Goal: Task Accomplishment & Management: Complete application form

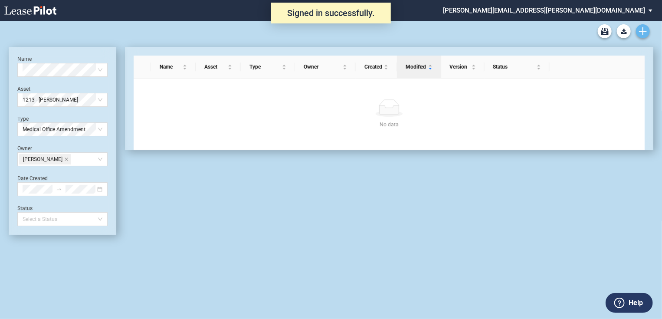
click at [640, 30] on icon "Create new document" at bounding box center [643, 31] width 8 height 8
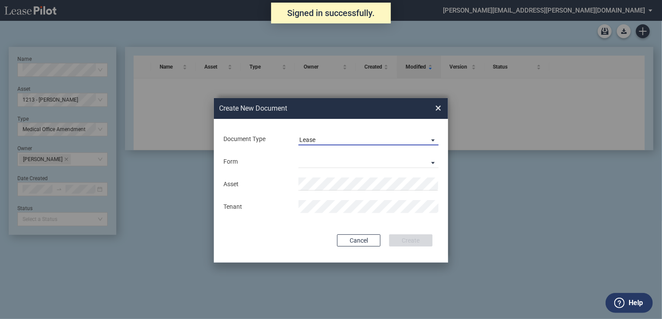
click at [310, 141] on div "Lease" at bounding box center [307, 139] width 16 height 7
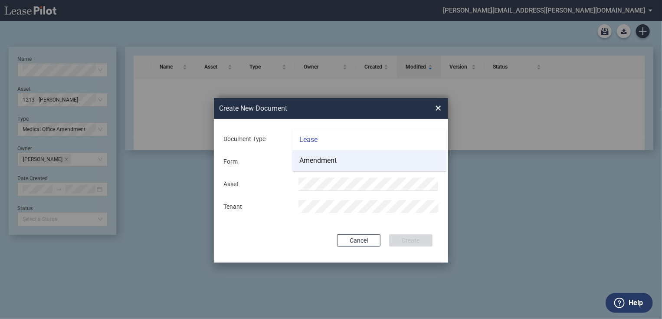
click at [311, 160] on div "Amendment" at bounding box center [317, 161] width 37 height 10
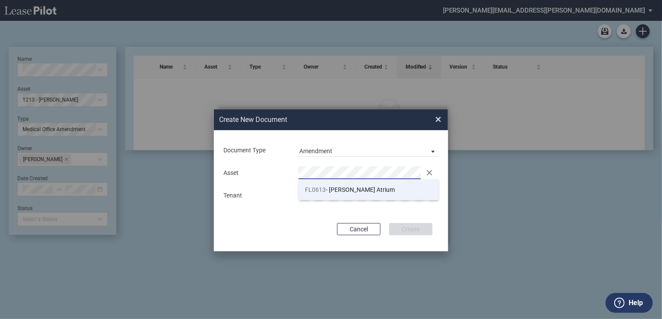
click at [337, 196] on li "FL0613 - [PERSON_NAME] Atrium" at bounding box center [369, 189] width 140 height 21
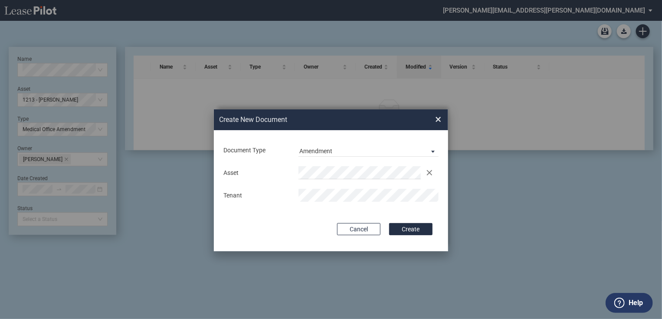
click at [284, 196] on div "Tenant" at bounding box center [331, 195] width 226 height 13
click at [411, 228] on button "Create" at bounding box center [410, 229] width 43 height 12
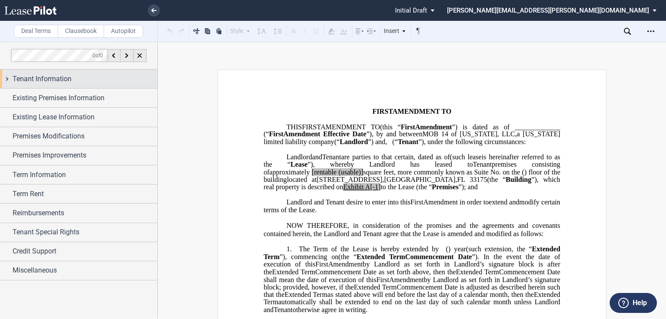
click at [56, 83] on span "Tenant Information" at bounding box center [42, 79] width 59 height 10
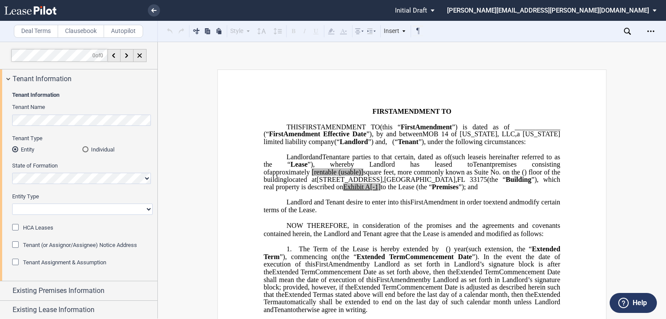
click at [0, 120] on div "Tenant Information Tenant Name Tenant Type Entity Individual State of Formation…" at bounding box center [78, 184] width 157 height 193
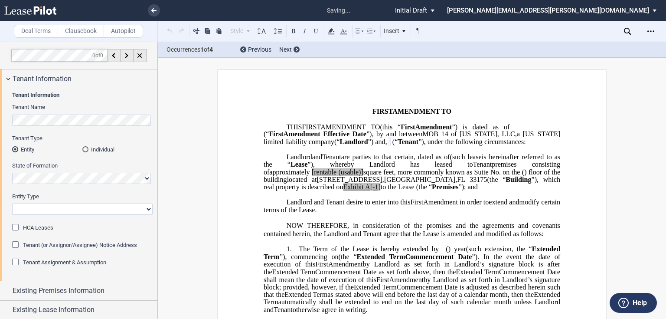
click at [32, 206] on select "Corporation Limited Liability Company General Partnership Limited Partnership O…" at bounding box center [82, 208] width 141 height 11
select select "limited liability company"
click at [12, 203] on select "Corporation Limited Liability Company General Partnership Limited Partnership O…" at bounding box center [82, 208] width 141 height 11
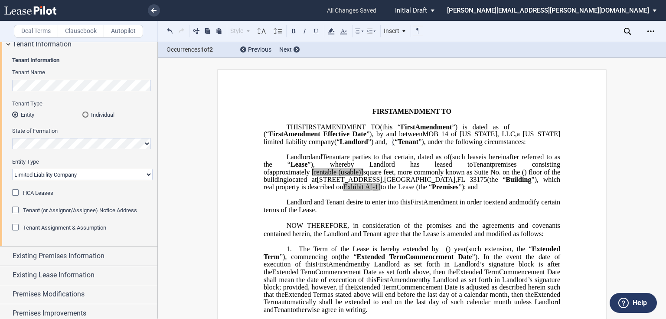
click at [16, 209] on div "Tenant (or Assignor/Assignee) Notice Address" at bounding box center [16, 210] width 9 height 9
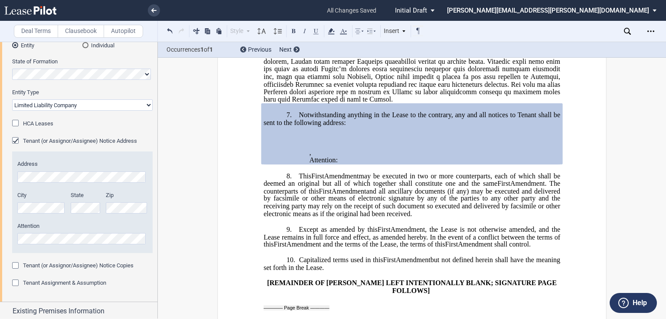
scroll to position [139, 0]
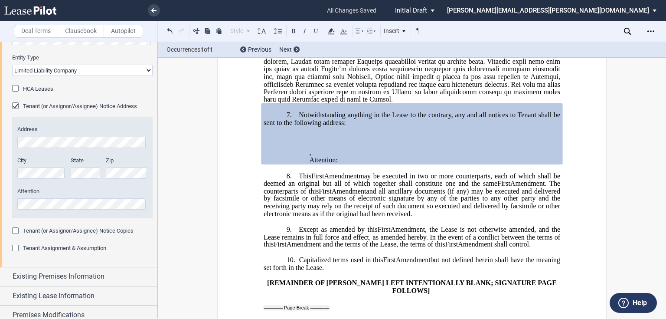
click at [17, 248] on div "Tenant Assignment & Assumption" at bounding box center [16, 249] width 9 height 9
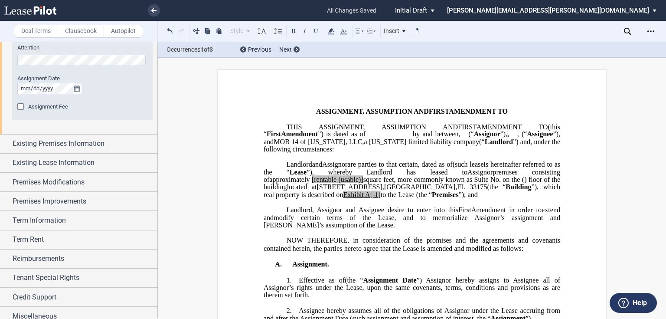
scroll to position [548, 0]
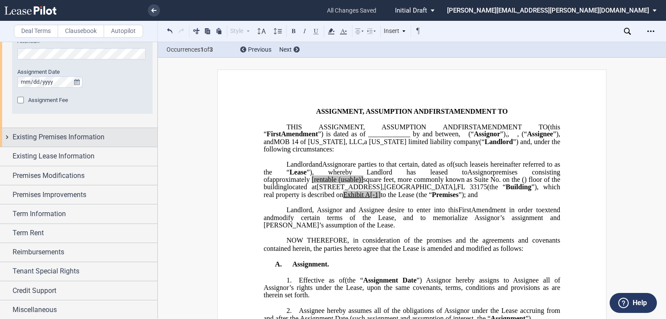
click at [46, 139] on span "Existing Premises Information" at bounding box center [59, 137] width 92 height 10
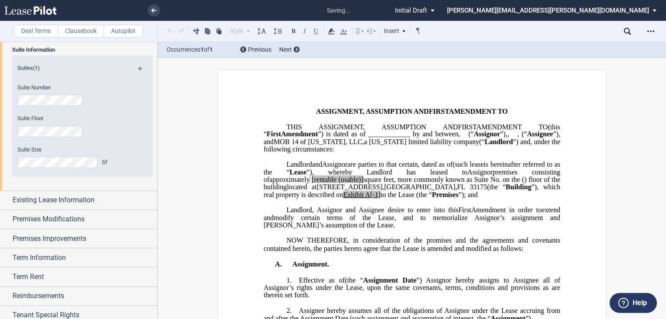
scroll to position [652, 0]
click at [30, 198] on span "Existing Lease Information" at bounding box center [54, 199] width 82 height 10
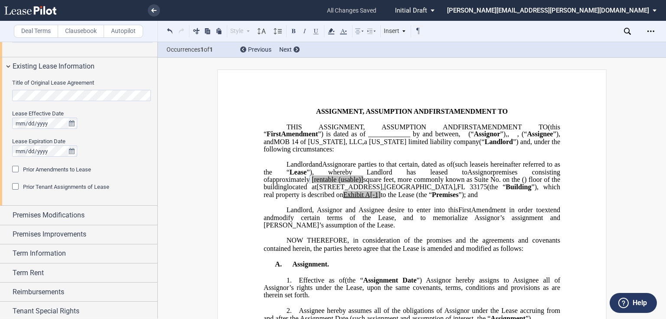
scroll to position [791, 0]
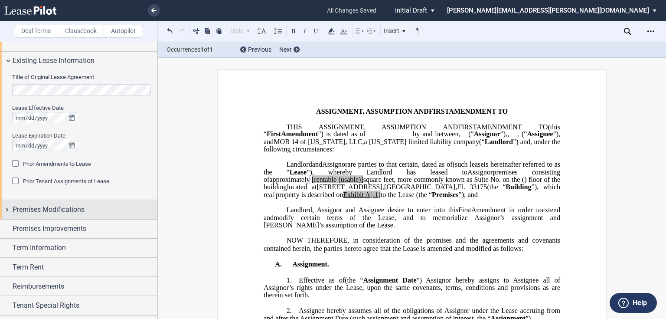
click at [28, 208] on span "Premises Modifications" at bounding box center [49, 209] width 72 height 10
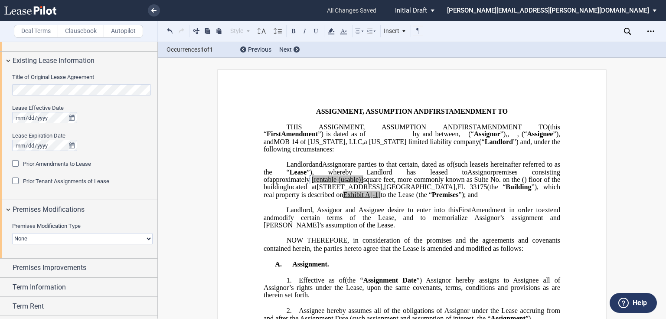
click at [23, 238] on select "None Expansion Relocation" at bounding box center [82, 238] width 141 height 11
click at [39, 193] on div "Prior Tenant Assignments of Lease Prior Assignments (0)" at bounding box center [82, 185] width 141 height 17
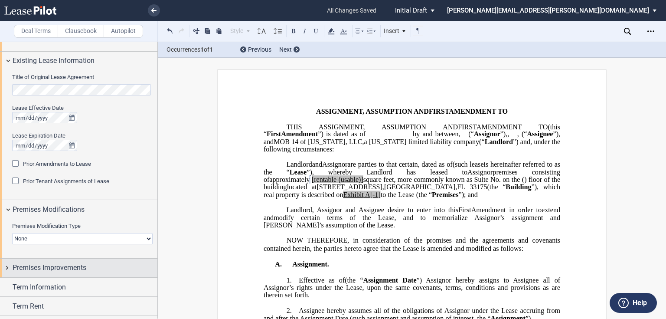
click at [39, 269] on span "Premises Improvements" at bounding box center [50, 267] width 74 height 10
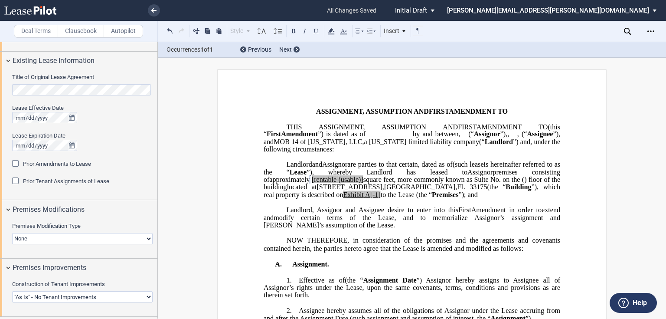
scroll to position [895, 0]
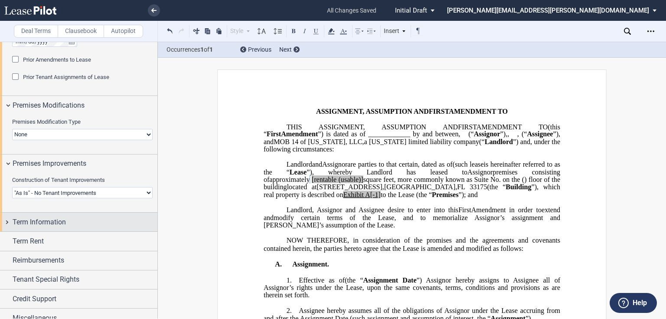
click at [40, 218] on span "Term Information" at bounding box center [39, 222] width 53 height 10
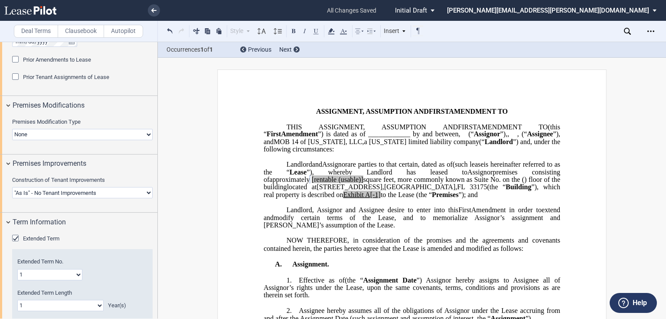
scroll to position [1034, 0]
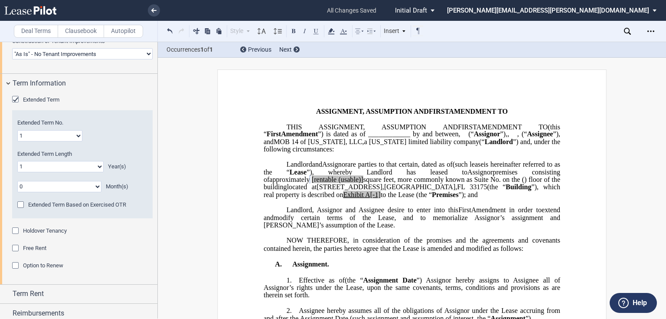
click at [48, 166] on select "0 1 2 3 4 5 6 7 8 9 10 11 12 13 14 15 16 17 18 19 20" at bounding box center [60, 166] width 86 height 11
select select "number:3"
click at [17, 161] on select "0 1 2 3 4 5 6 7 8 9 10 11 12 13 14 15 16 17 18 19 20" at bounding box center [60, 166] width 86 height 11
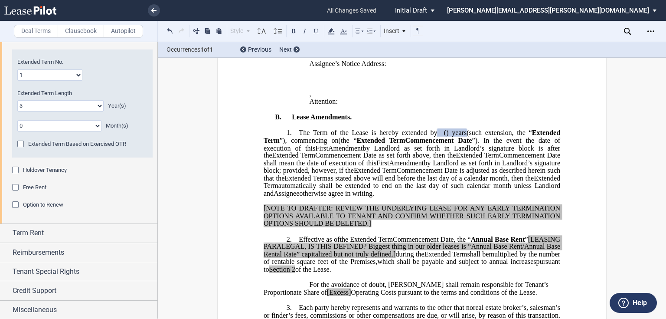
scroll to position [1095, 0]
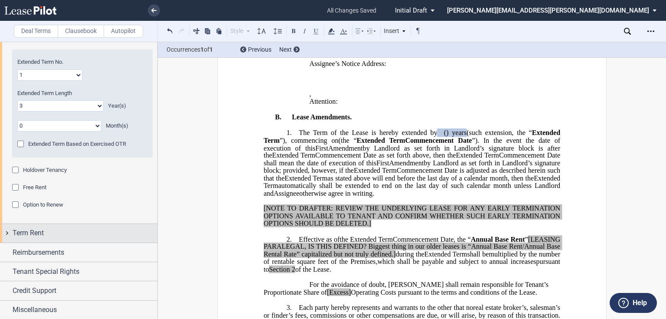
click at [39, 235] on span "Term Rent" at bounding box center [28, 233] width 31 height 10
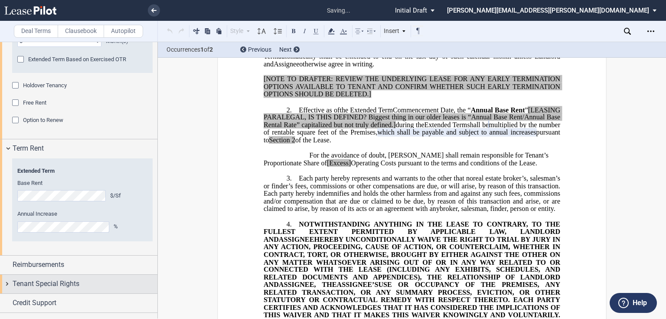
scroll to position [1192, 0]
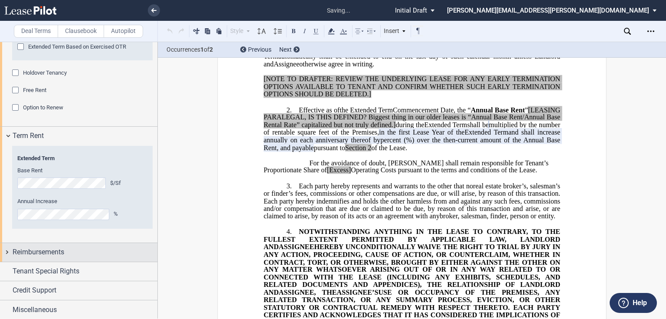
click at [31, 249] on span "Reimbursements" at bounding box center [39, 252] width 52 height 10
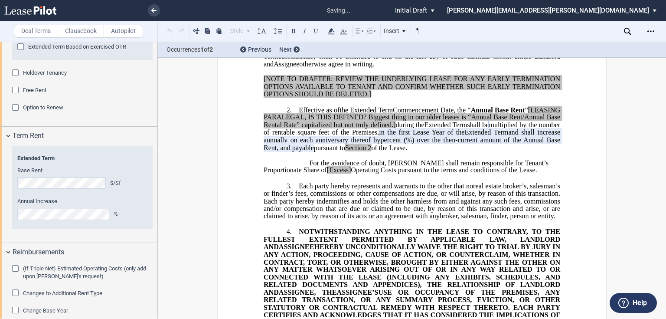
scroll to position [1259, 0]
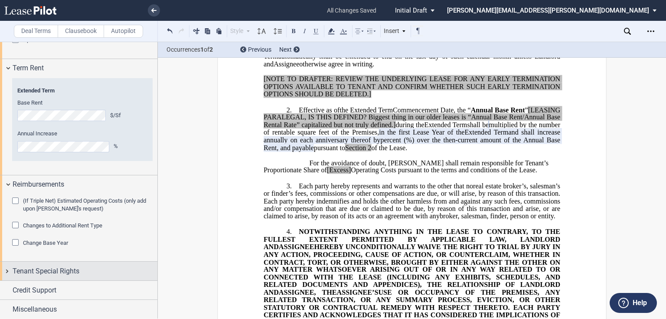
click at [38, 272] on span "Tenant Special Rights" at bounding box center [46, 271] width 67 height 10
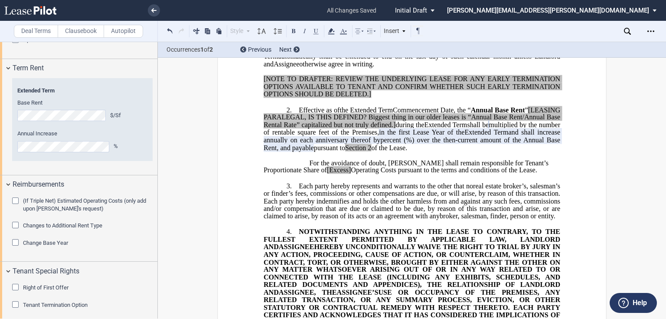
scroll to position [1302, 0]
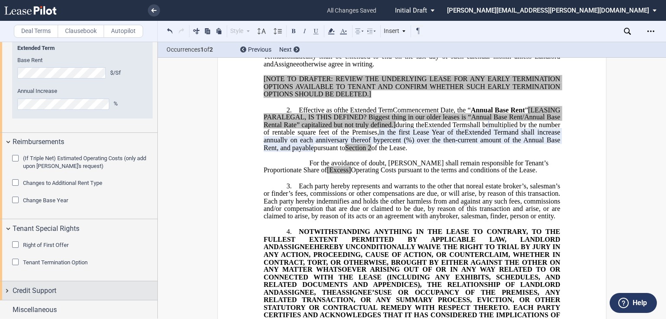
click at [51, 287] on span "Credit Support" at bounding box center [35, 290] width 44 height 10
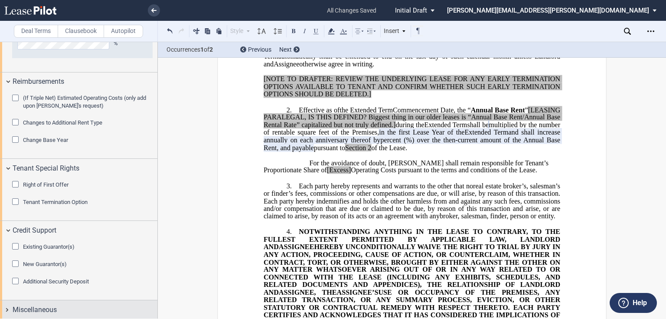
click at [33, 307] on span "Miscellaneous" at bounding box center [35, 309] width 44 height 10
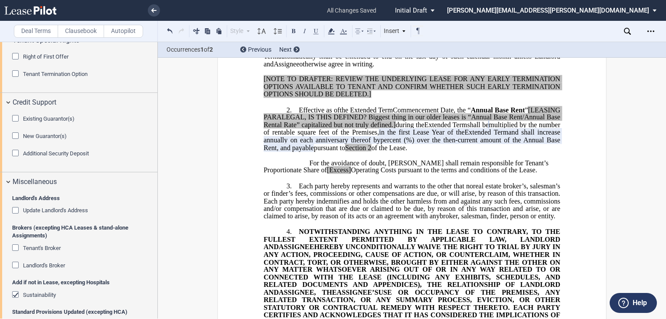
scroll to position [1501, 0]
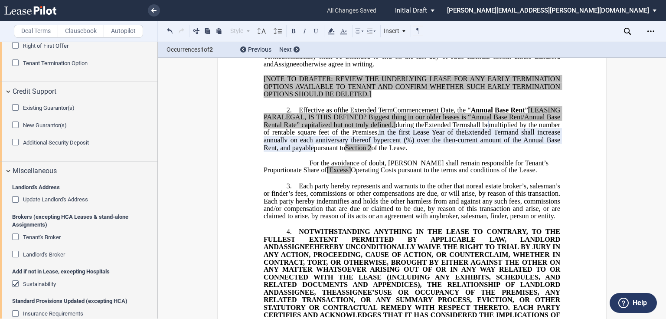
click at [17, 251] on div "Landlord's Broker" at bounding box center [16, 255] width 9 height 9
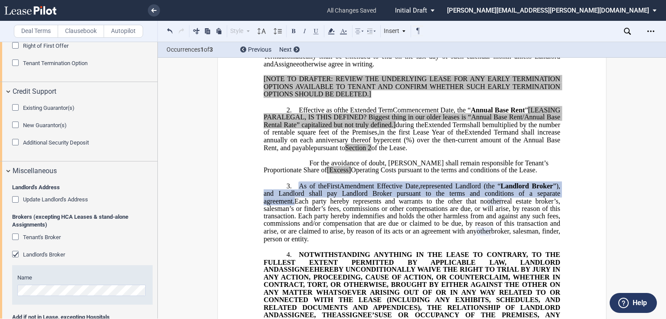
click at [15, 196] on div "Update Landlord's Address" at bounding box center [16, 200] width 9 height 9
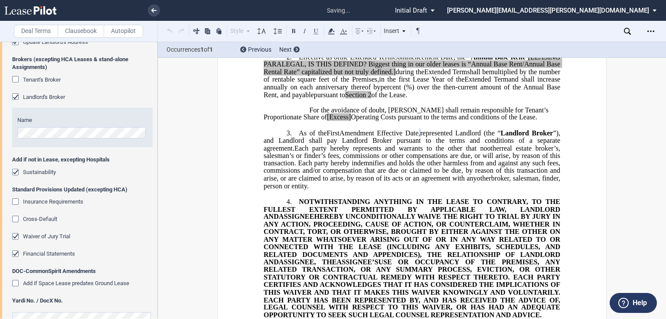
scroll to position [1677, 0]
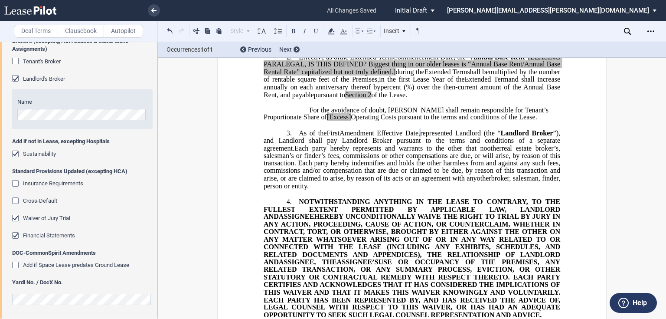
click at [14, 182] on div "Insurance Requirements" at bounding box center [16, 184] width 9 height 9
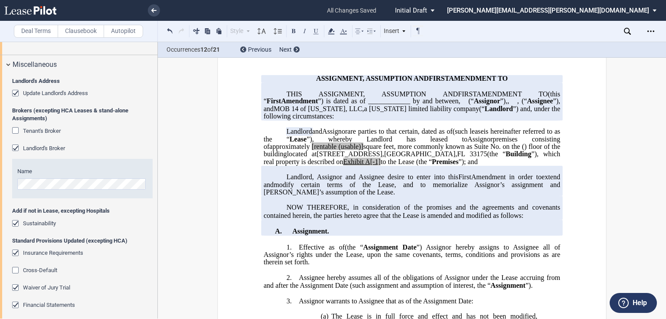
scroll to position [0, 0]
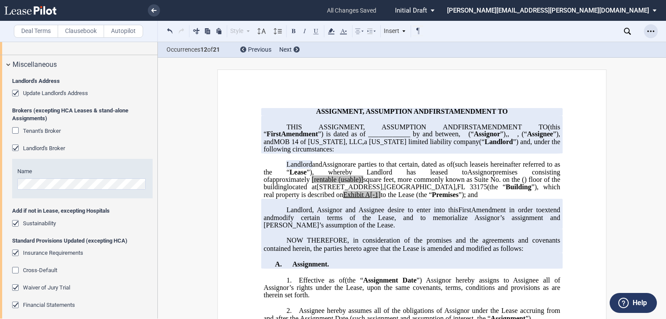
click at [651, 28] on icon "Open Lease options menu" at bounding box center [651, 31] width 7 height 7
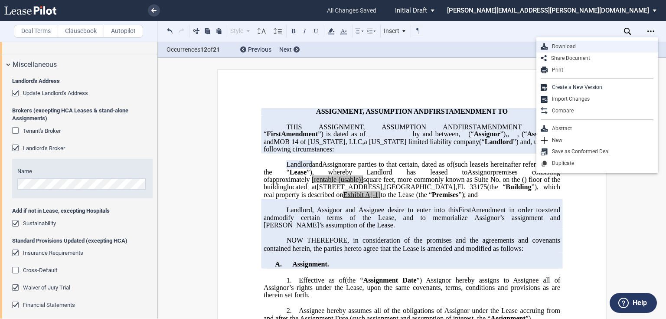
click at [556, 46] on div "Download" at bounding box center [601, 46] width 106 height 7
